Goal: Find specific page/section: Find specific page/section

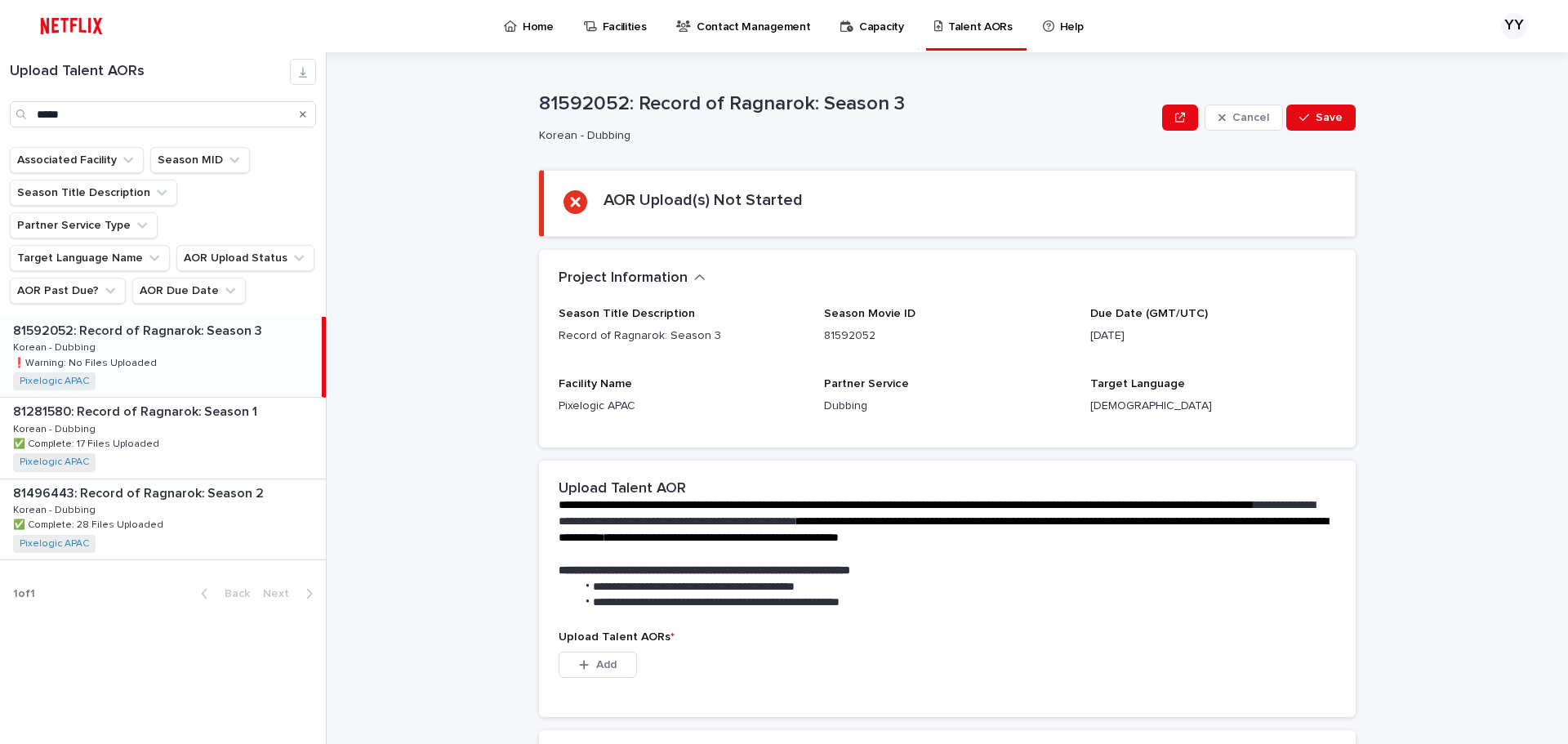
click at [132, 125] on input "*****" at bounding box center [162, 114] width 307 height 26
type input "*"
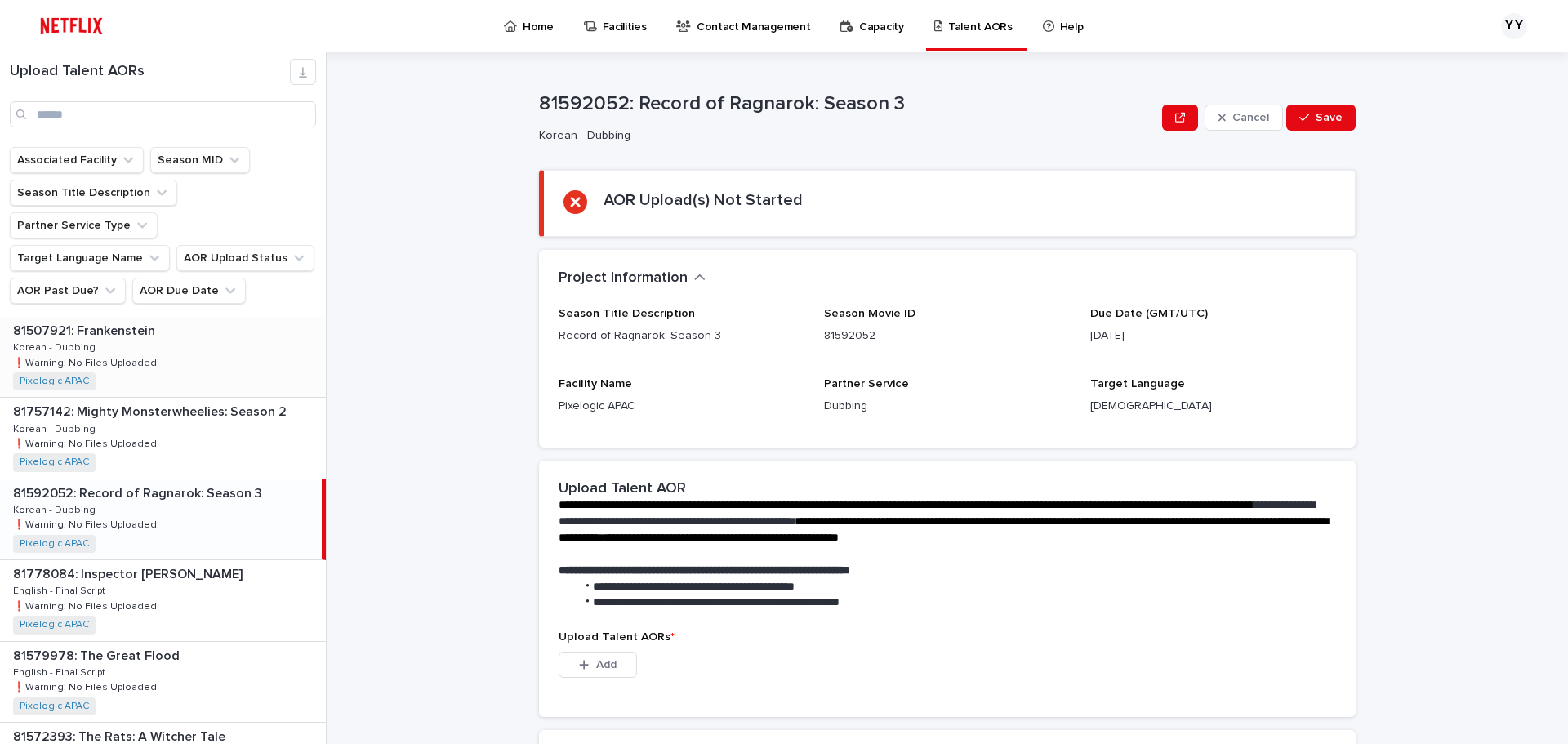
click at [189, 349] on div "81507921: Frankenstein 81507921: Frankenstein Korean - Dubbing Korean - Dubbing…" at bounding box center [163, 357] width 326 height 80
click at [189, 343] on div "81507921: Frankenstein 81507921: Frankenstein Korean - Dubbing Korean - Dubbing…" at bounding box center [161, 357] width 322 height 80
drag, startPoint x: 1089, startPoint y: 337, endPoint x: 1164, endPoint y: 336, distance: 75.0
click at [1164, 336] on p "[DATE]" at bounding box center [1214, 337] width 246 height 17
click at [1167, 348] on div "Due Date (GMT/UTC) [DATE]" at bounding box center [1214, 332] width 246 height 50
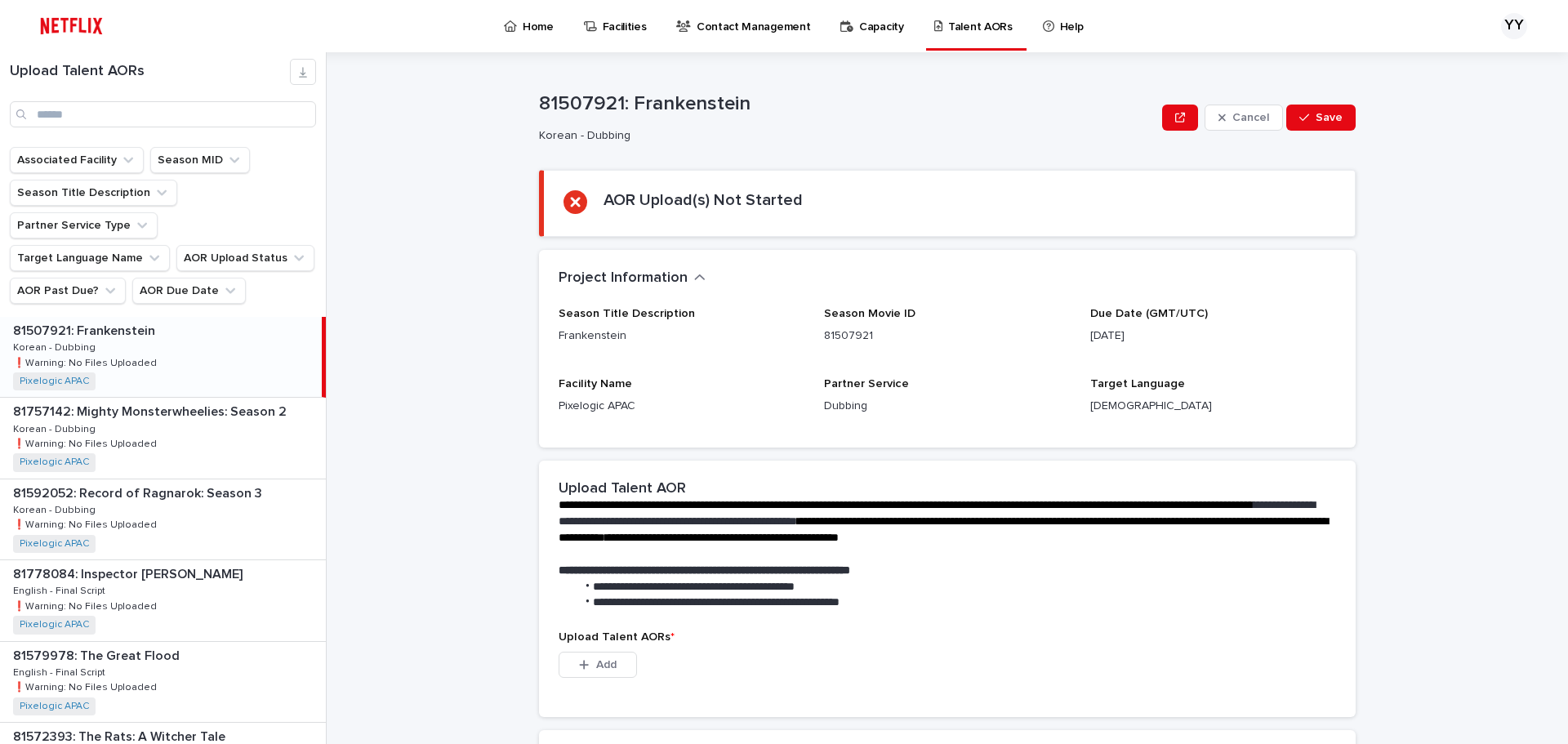
drag, startPoint x: 1083, startPoint y: 337, endPoint x: 1157, endPoint y: 335, distance: 74.0
click at [1157, 335] on div "Season Title Description Frankenstein Season Movie ID 81507921 Due Date (GMT/UT…" at bounding box center [947, 368] width 777 height 121
click at [196, 411] on div "81757142: Mighty Monsterwheelies: Season 2 81757142: Mighty Monsterwheelies: Se…" at bounding box center [163, 438] width 326 height 80
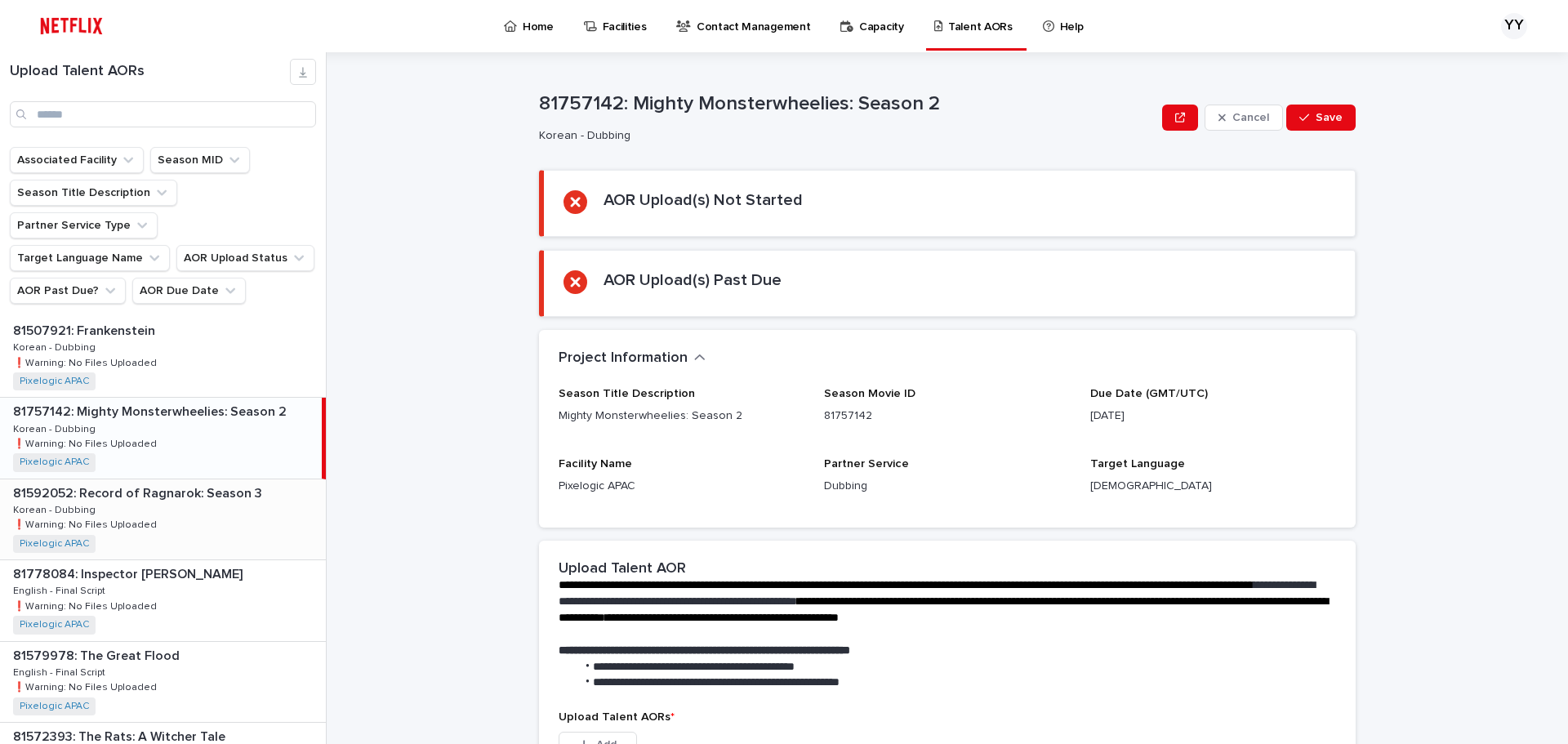
click at [213, 479] on div "81592052: Record of Ragnarok: Season 3 81592052: Record of Ragnarok: Season 3 K…" at bounding box center [163, 519] width 326 height 80
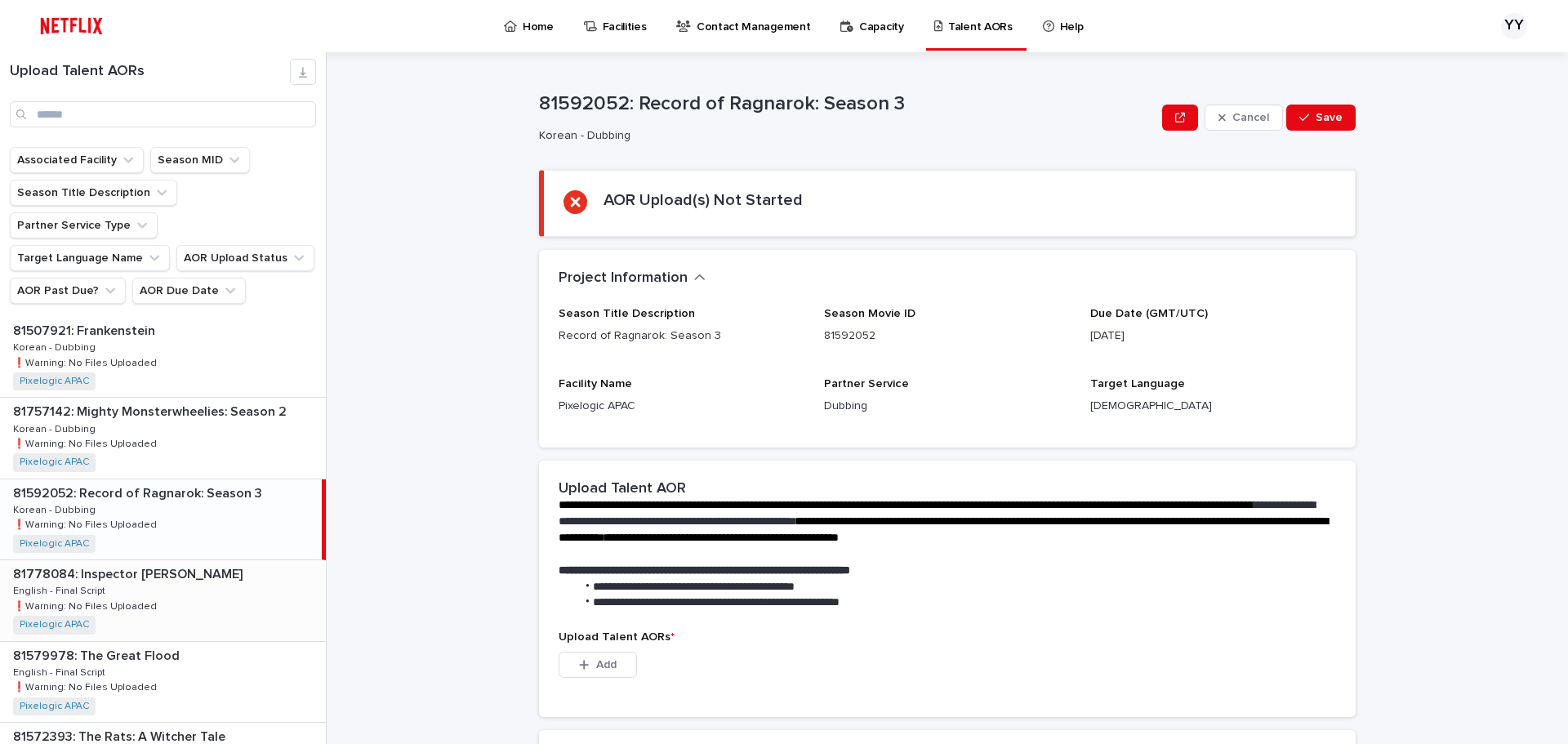
click at [203, 560] on div "81778084: Inspector [PERSON_NAME] 81778084: Inspector [PERSON_NAME] English - F…" at bounding box center [163, 600] width 326 height 80
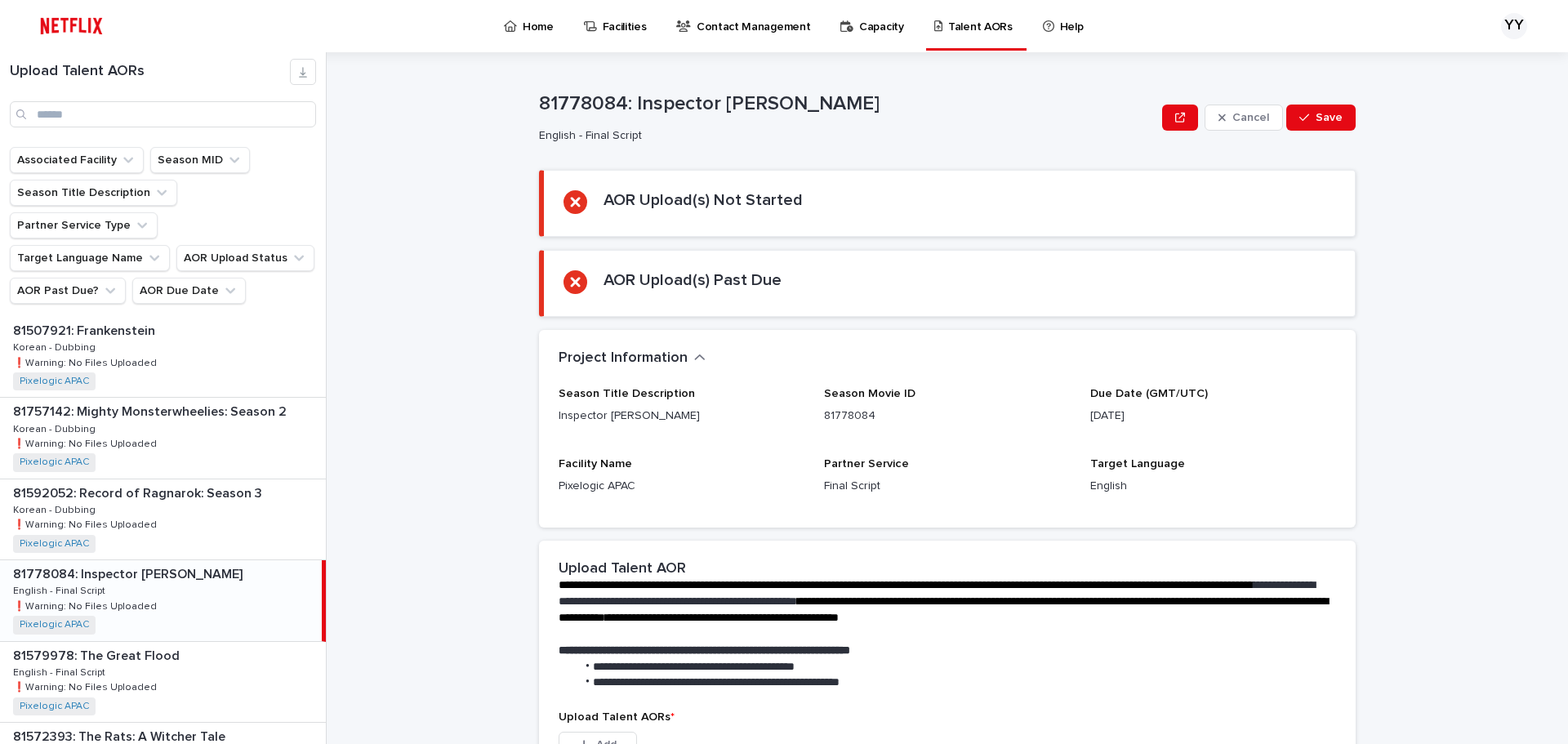
scroll to position [163, 0]
click at [223, 488] on div "81579978: The Great Flood 81579978: The Great Flood English - Final Script Engl…" at bounding box center [163, 518] width 326 height 80
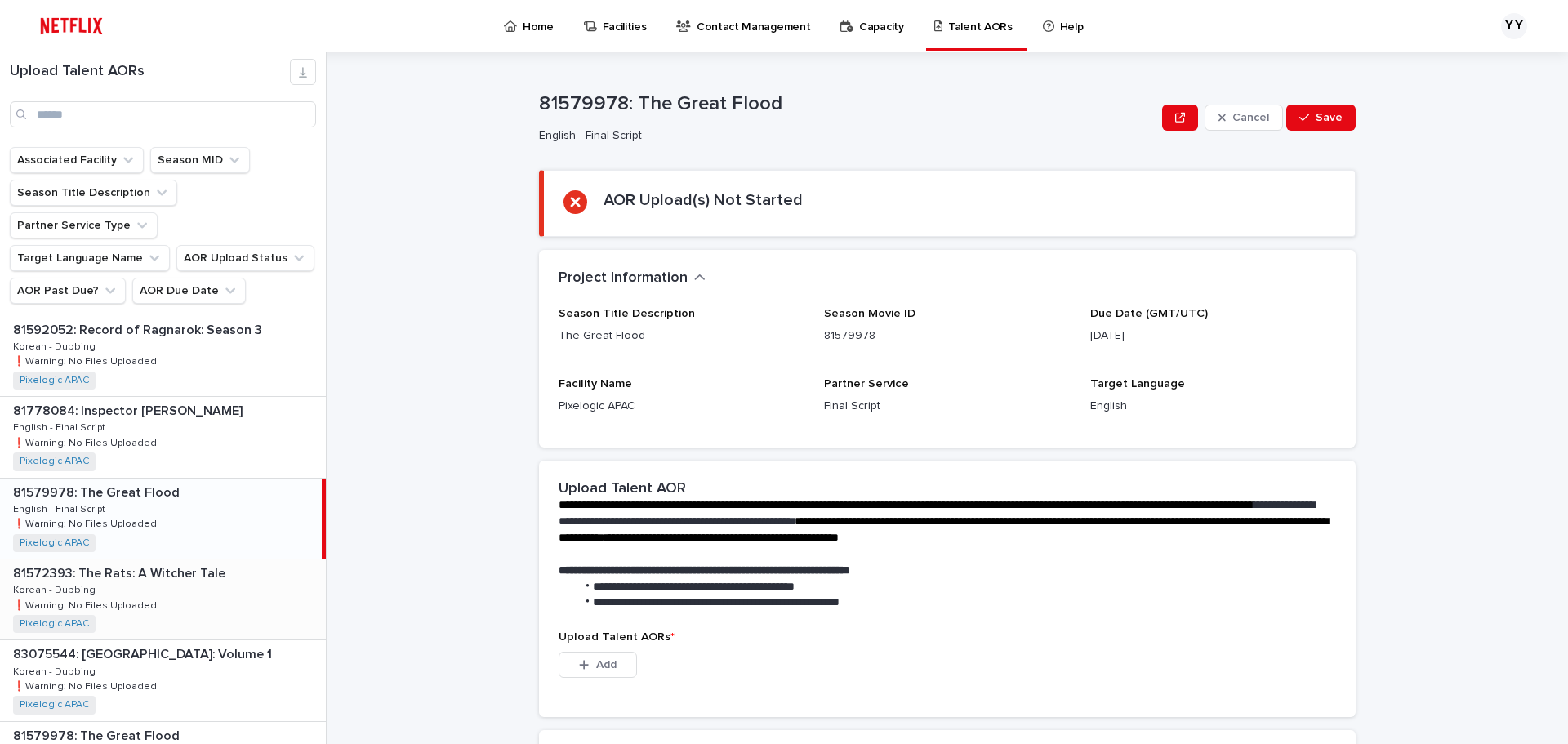
click at [221, 563] on p "81572393: The Rats: A Witcher Tale" at bounding box center [120, 572] width 215 height 19
click at [166, 644] on p "83075544: [GEOGRAPHIC_DATA]: Volume 1" at bounding box center [143, 653] width 262 height 19
click at [448, 515] on div "**********" at bounding box center [957, 398] width 1222 height 692
click at [200, 644] on p "83075544: [GEOGRAPHIC_DATA]: Volume 1" at bounding box center [143, 653] width 262 height 19
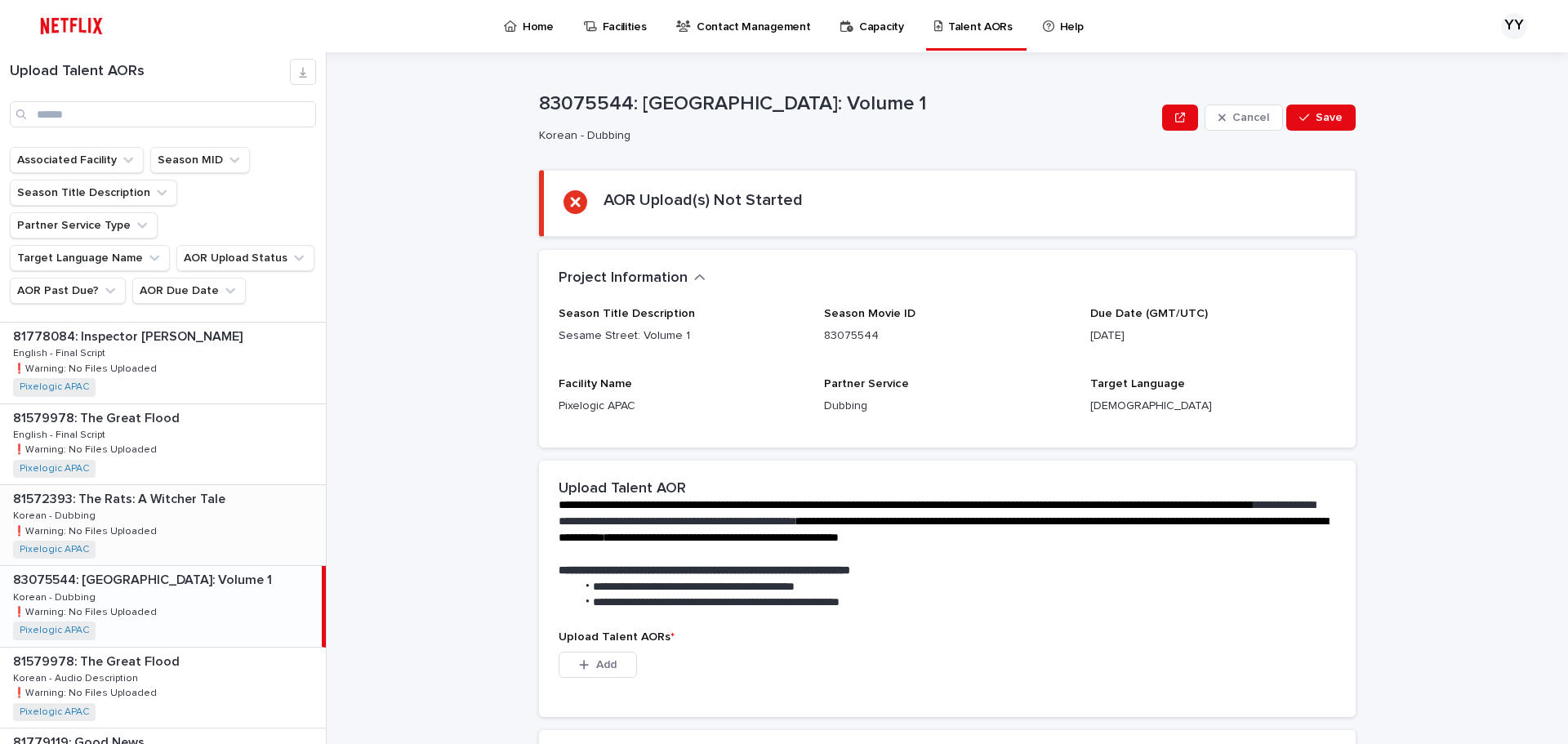
scroll to position [327, 0]
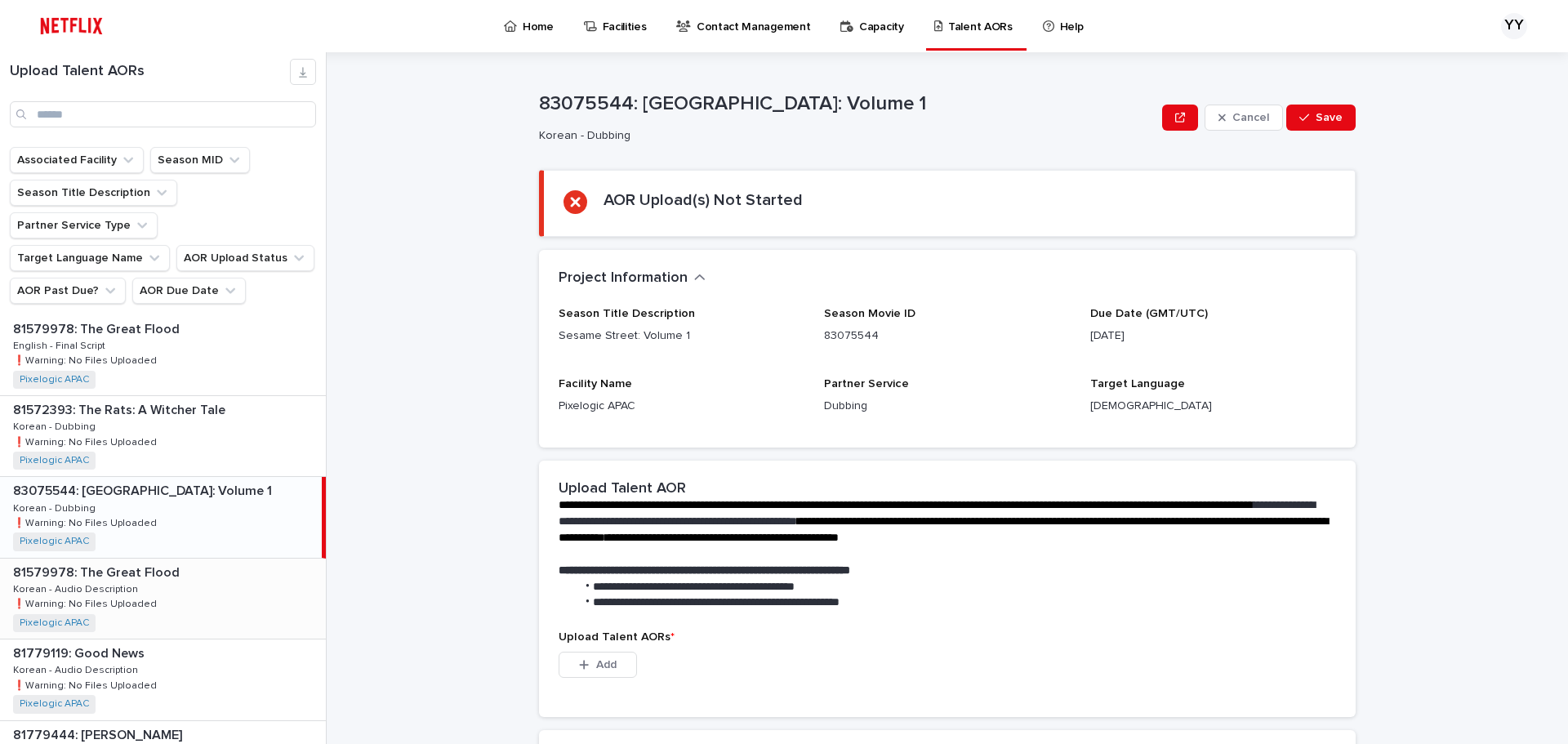
click at [194, 559] on div "81579978: The Great Flood 81579978: The Great Flood Korean - Audio Description …" at bounding box center [163, 599] width 326 height 80
click at [159, 646] on p at bounding box center [166, 653] width 307 height 15
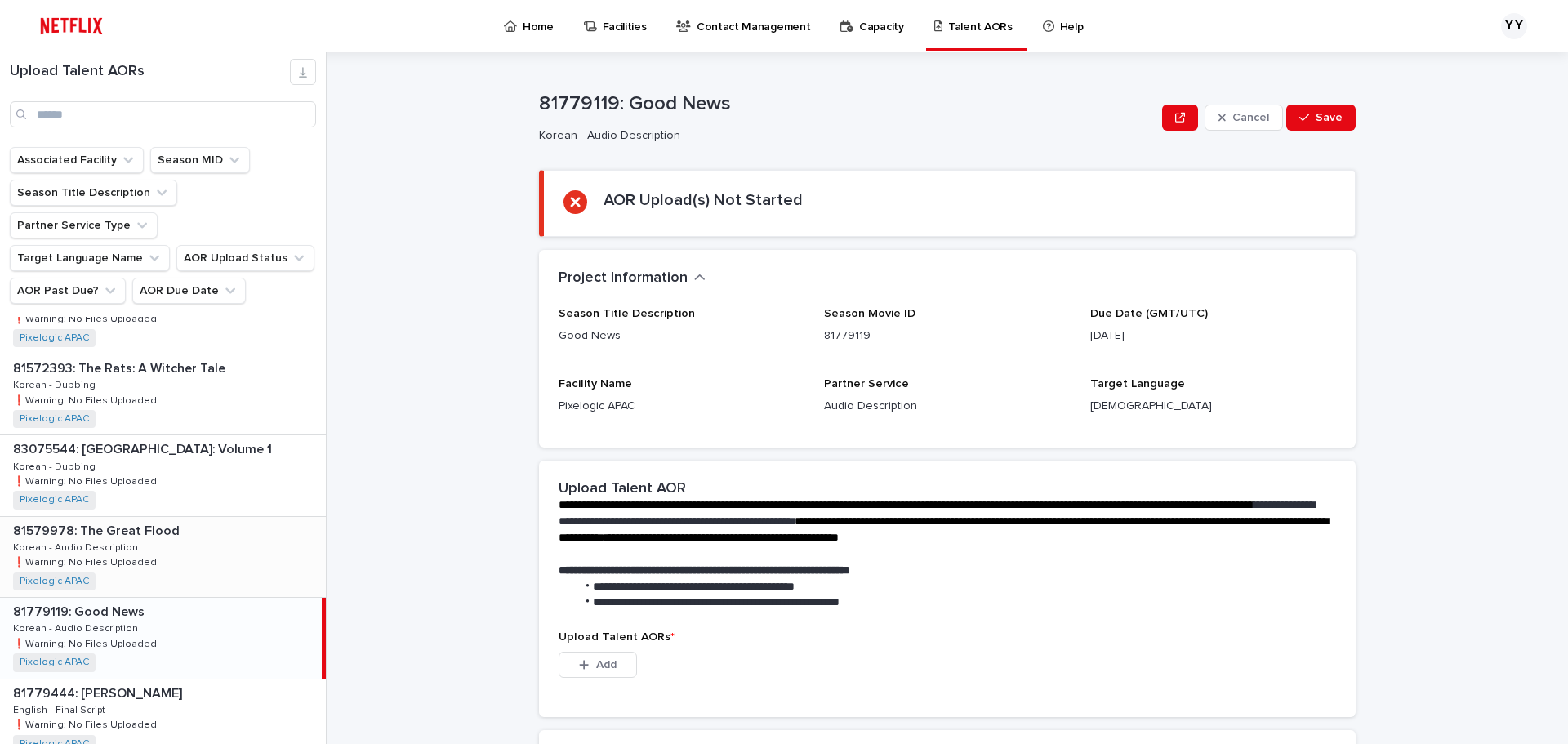
scroll to position [408, 0]
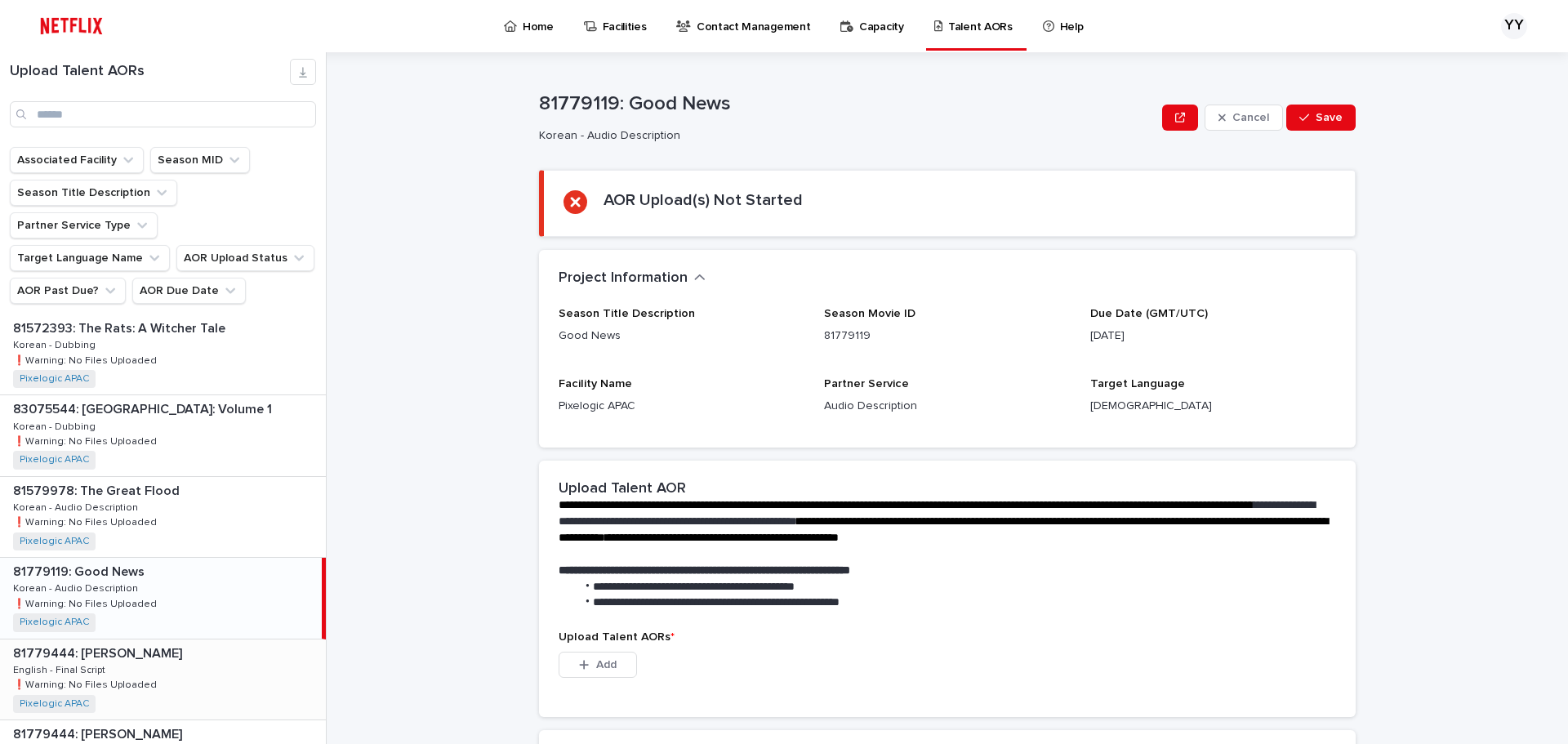
click at [176, 646] on p at bounding box center [166, 653] width 307 height 15
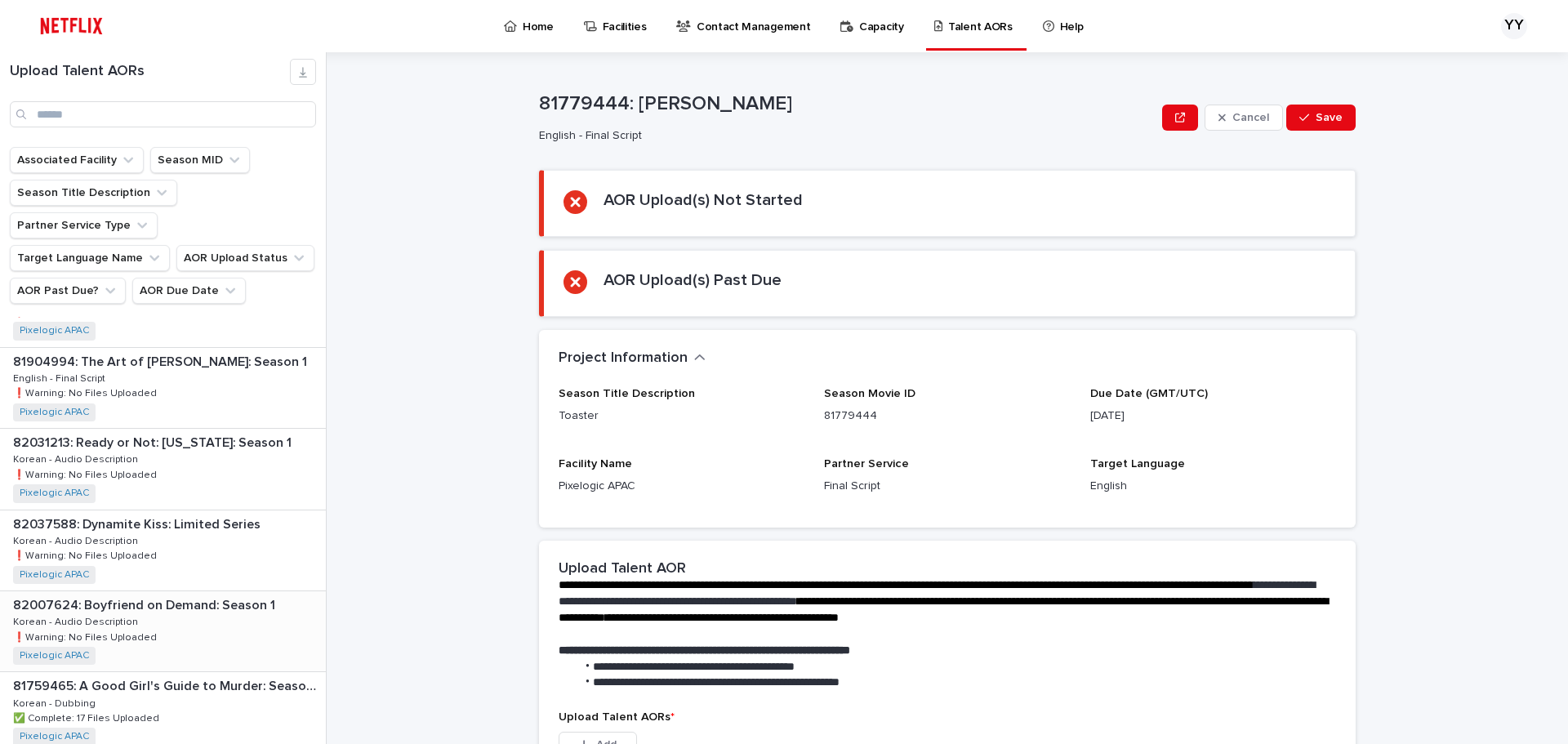
scroll to position [1144, 0]
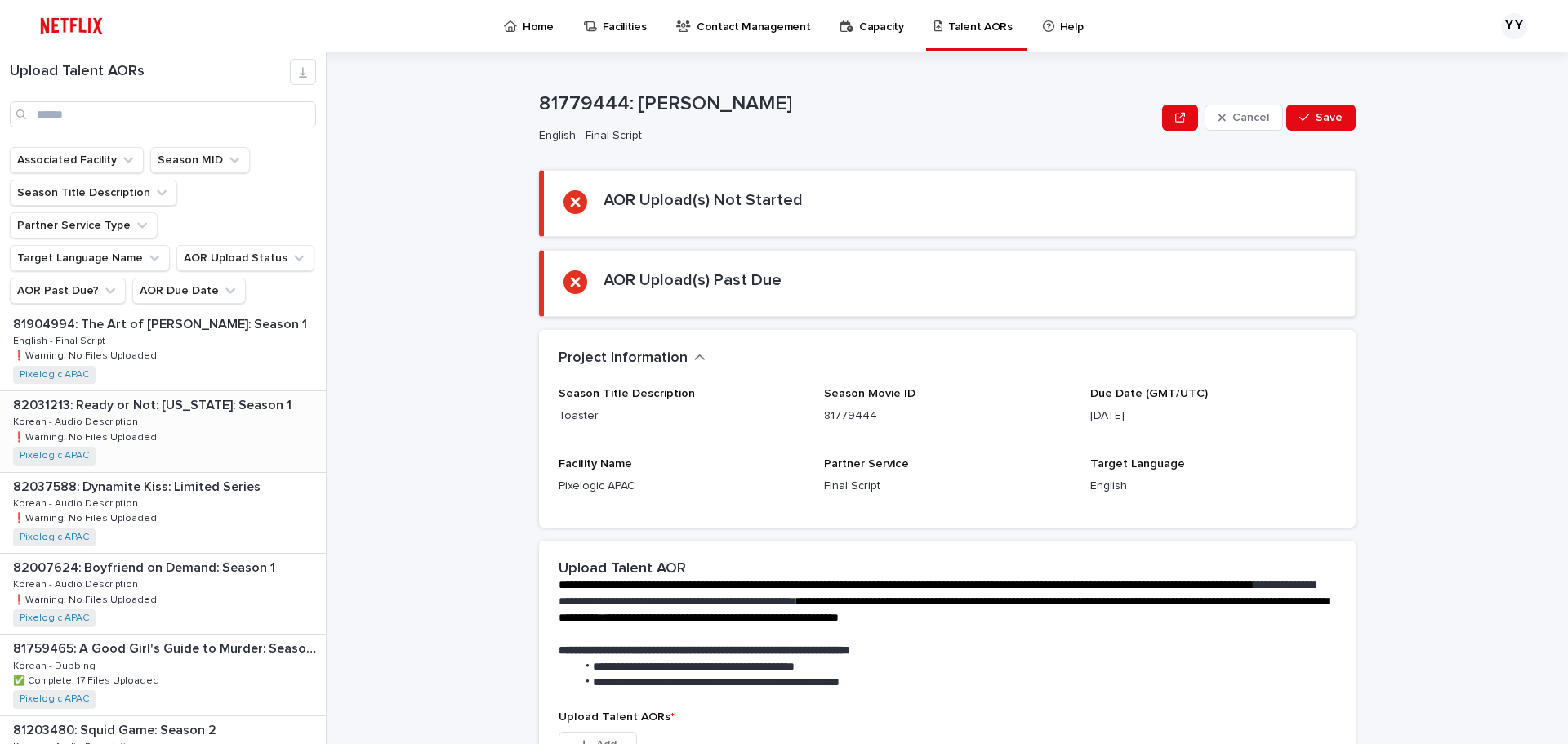
click at [222, 425] on div "82031213: Ready or Not: [US_STATE]: Season 1 82031213: Ready or Not: [US_STATE]…" at bounding box center [163, 431] width 326 height 80
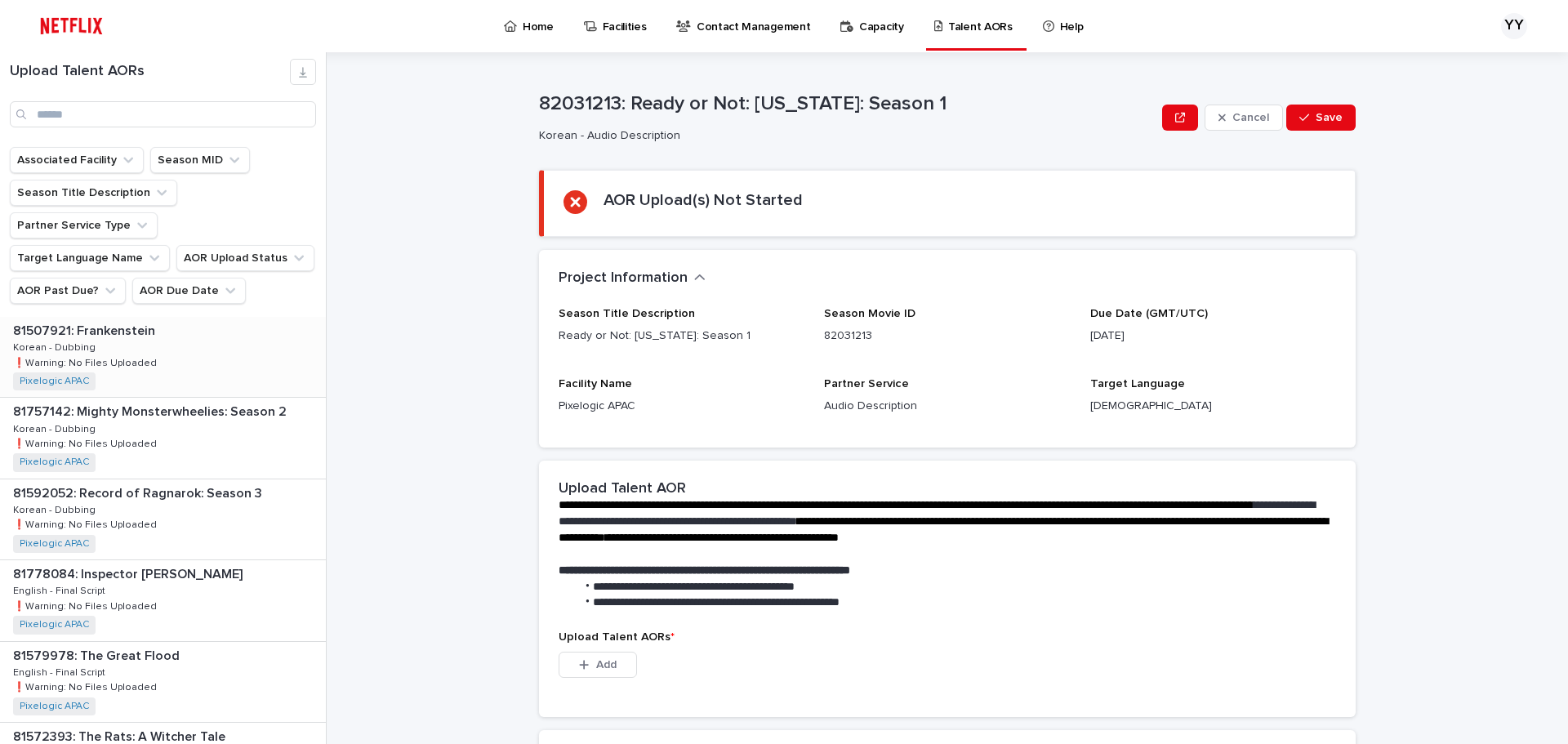
click at [184, 336] on div "81507921: Frankenstein 81507921: Frankenstein Korean - Dubbing Korean - Dubbing…" at bounding box center [163, 357] width 326 height 80
drag, startPoint x: 1090, startPoint y: 335, endPoint x: 1204, endPoint y: 333, distance: 114.0
click at [1204, 333] on p "[DATE]" at bounding box center [1214, 337] width 246 height 17
